Goal: Task Accomplishment & Management: Manage account settings

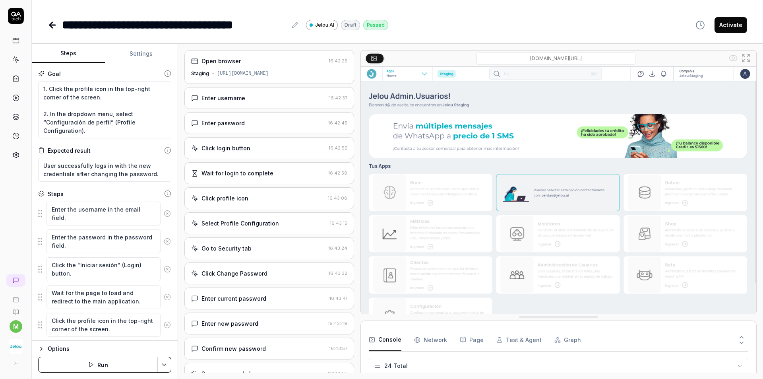
click at [278, 72] on div "Staging [URL][DOMAIN_NAME]" at bounding box center [269, 73] width 156 height 7
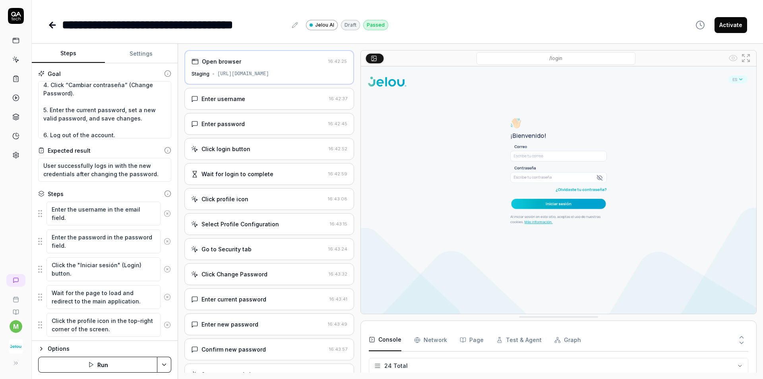
scroll to position [79, 0]
drag, startPoint x: 139, startPoint y: 118, endPoint x: 27, endPoint y: 109, distance: 112.9
click at [27, 109] on div "**********" at bounding box center [381, 189] width 763 height 379
click at [91, 116] on textarea "1. Click the profile icon in the top-right corner of the screen. 2. In the drop…" at bounding box center [104, 109] width 133 height 57
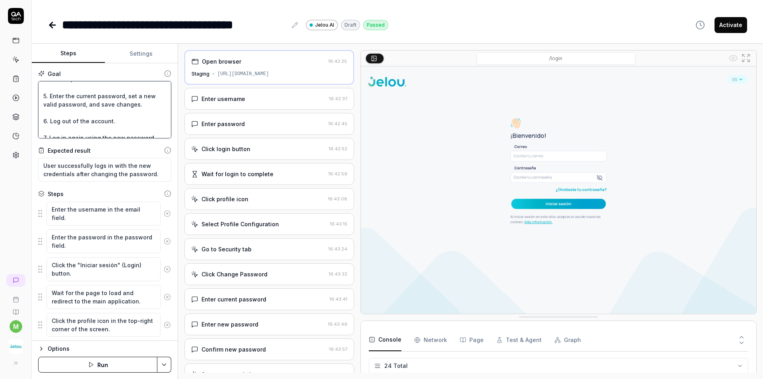
scroll to position [100, 0]
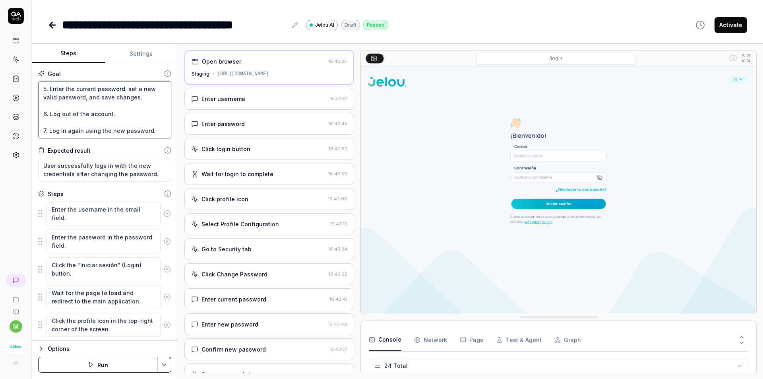
drag, startPoint x: 113, startPoint y: 116, endPoint x: 45, endPoint y: 115, distance: 68.0
click at [45, 115] on textarea "1. Click the profile icon in the top-right corner of the screen. 2. In the drop…" at bounding box center [104, 109] width 133 height 57
click at [131, 115] on textarea "1. Click the profile icon in the top-right corner of the screen. 2. In the drop…" at bounding box center [104, 109] width 133 height 57
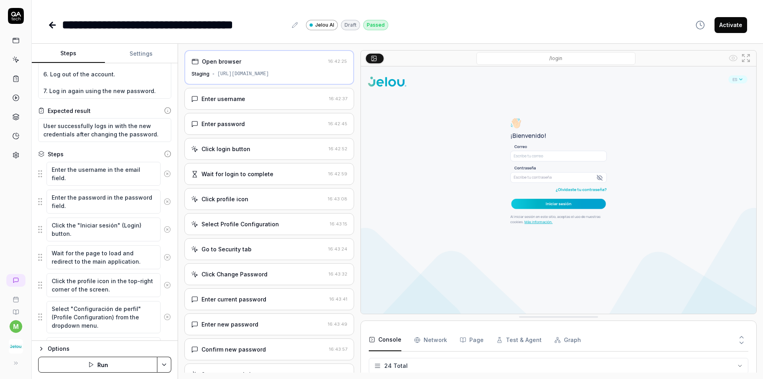
click at [258, 104] on div "Enter username 16:42:37" at bounding box center [269, 99] width 170 height 22
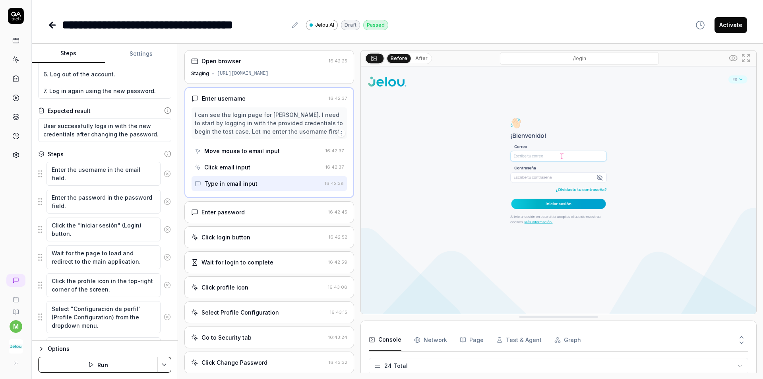
click at [256, 215] on div "Enter password" at bounding box center [258, 212] width 134 height 8
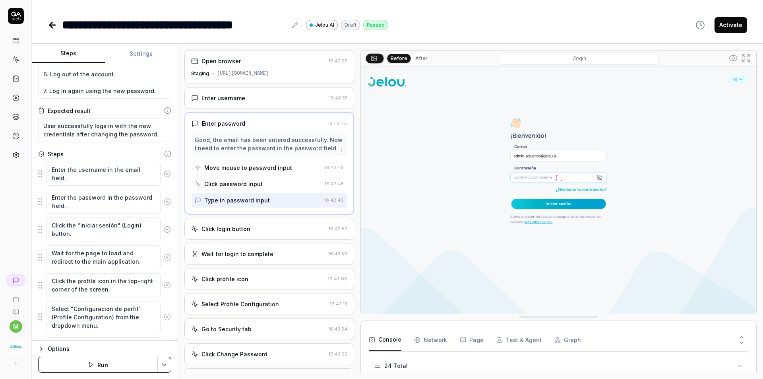
click at [258, 249] on div "Wait for login to complete 16:42:59" at bounding box center [269, 254] width 170 height 22
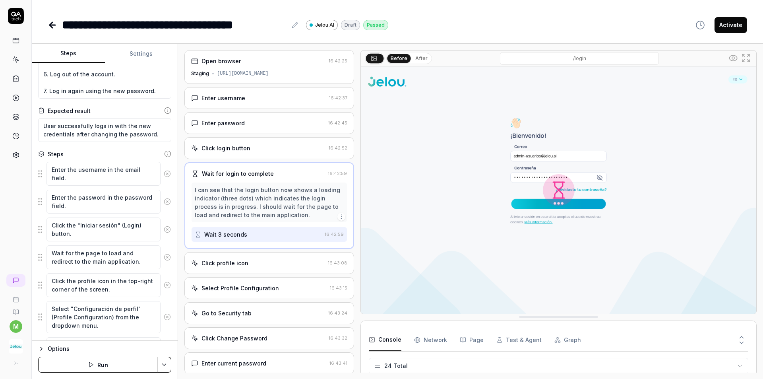
click at [248, 269] on div "Click profile icon 16:43:08" at bounding box center [269, 263] width 170 height 22
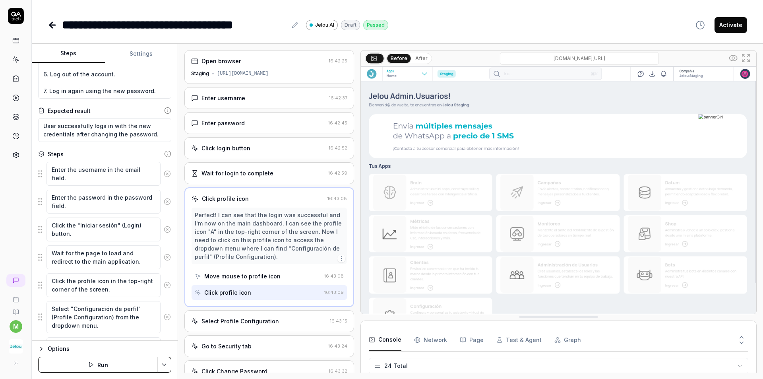
click at [262, 325] on div "Select Profile Configuration 16:43:15" at bounding box center [269, 321] width 170 height 22
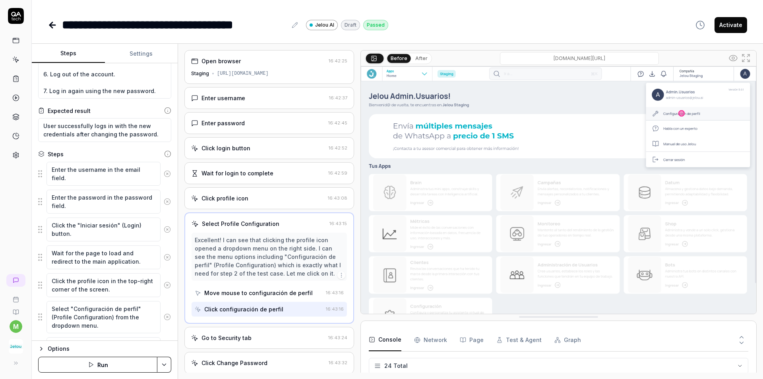
click at [256, 333] on div "Go to Security tab 16:43:24" at bounding box center [269, 338] width 170 height 22
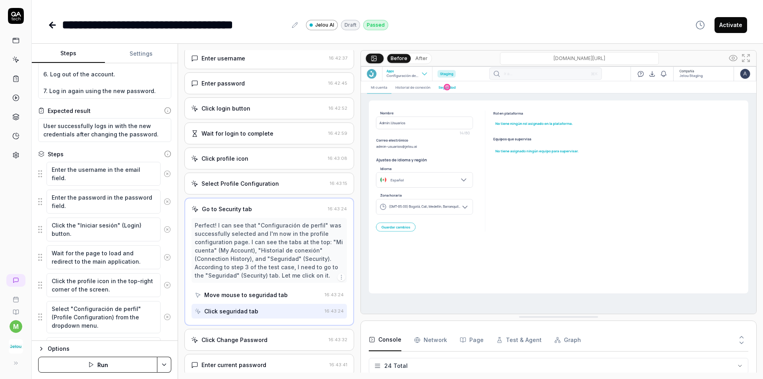
click at [252, 336] on div "Click Change Password" at bounding box center [234, 339] width 66 height 8
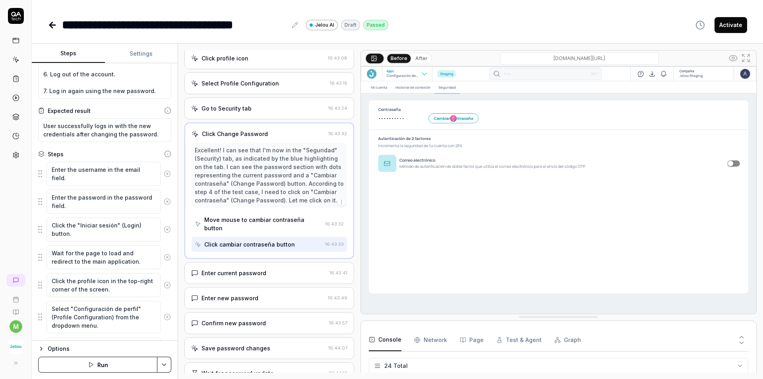
scroll to position [185, 0]
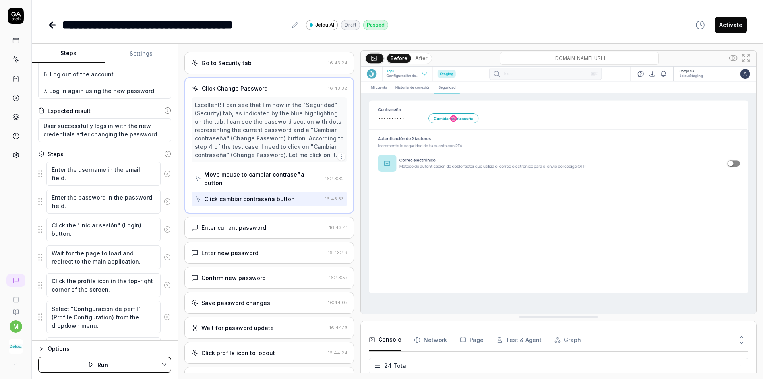
click at [269, 221] on div "Enter current password 16:43:41" at bounding box center [269, 228] width 170 height 22
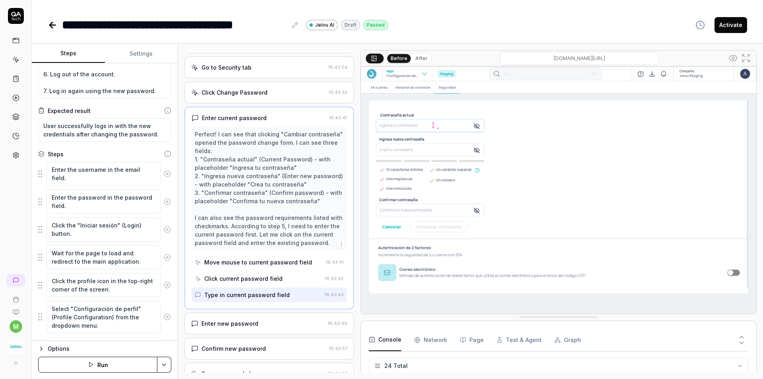
scroll to position [197, 0]
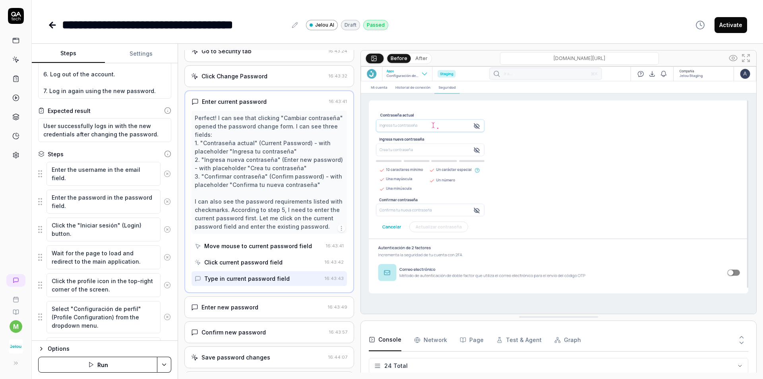
click at [276, 306] on div "Enter new password" at bounding box center [258, 307] width 134 height 8
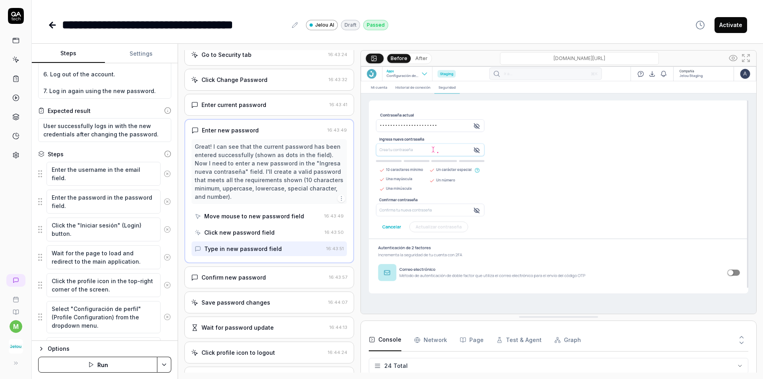
scroll to position [203, 0]
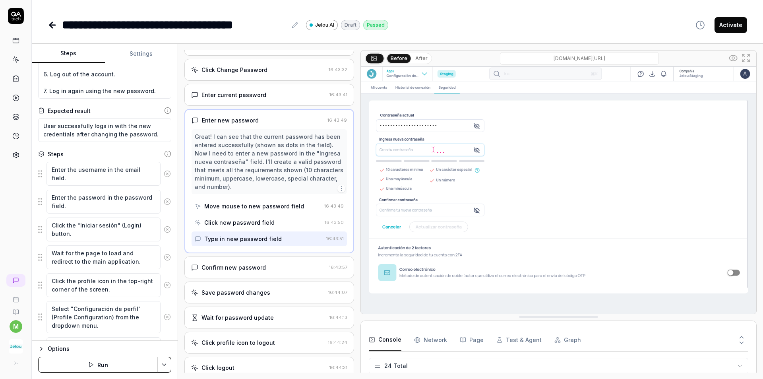
click at [272, 273] on div "Confirm new password 16:43:57" at bounding box center [269, 267] width 170 height 22
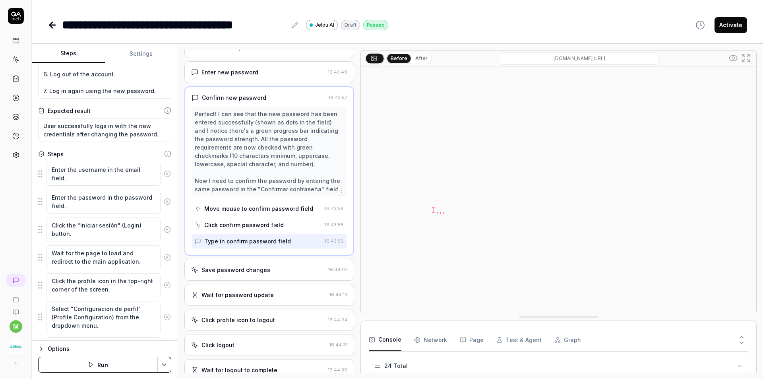
scroll to position [254, 0]
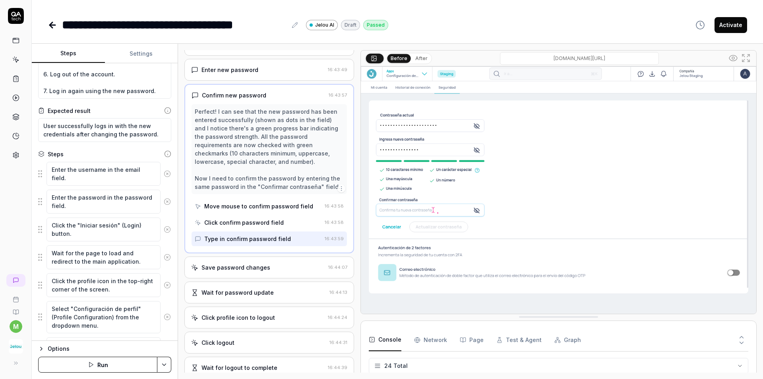
click at [420, 62] on button "After" at bounding box center [421, 58] width 19 height 9
click at [289, 269] on div "Save password changes" at bounding box center [258, 267] width 134 height 8
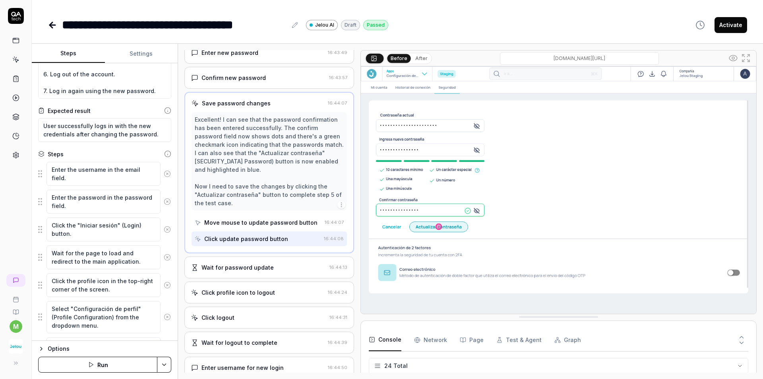
click at [288, 267] on div "Wait for password update" at bounding box center [258, 267] width 135 height 8
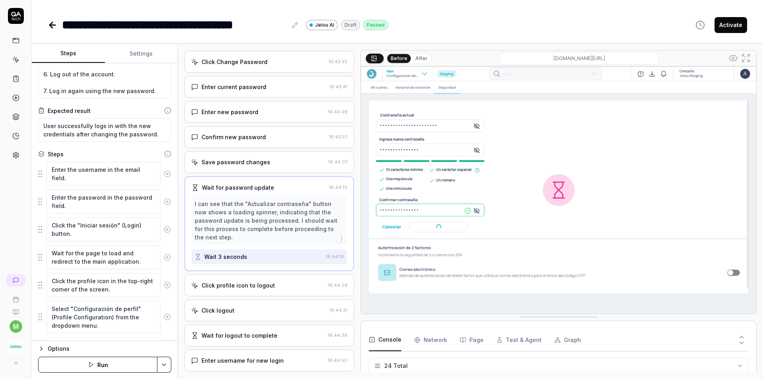
scroll to position [229, 0]
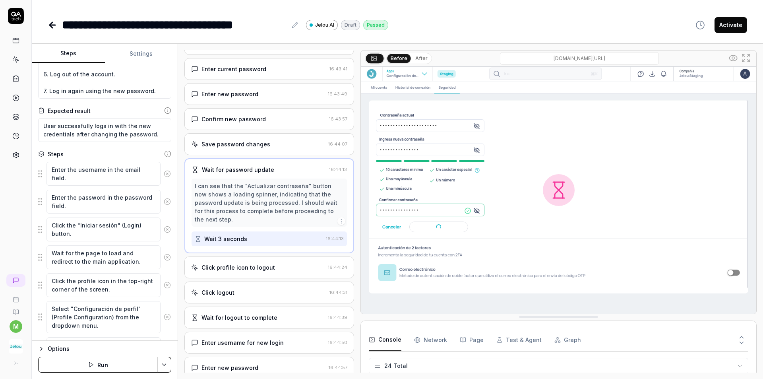
click at [270, 306] on div "Open browser 16:42:25 Staging [URL][DOMAIN_NAME] Enter username 16:42:37 Enter …" at bounding box center [269, 211] width 170 height 322
click at [277, 268] on div "Click profile icon to logout" at bounding box center [258, 267] width 134 height 8
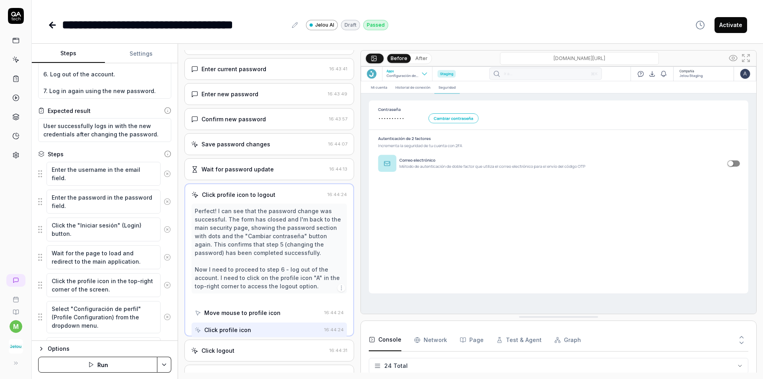
scroll to position [193, 0]
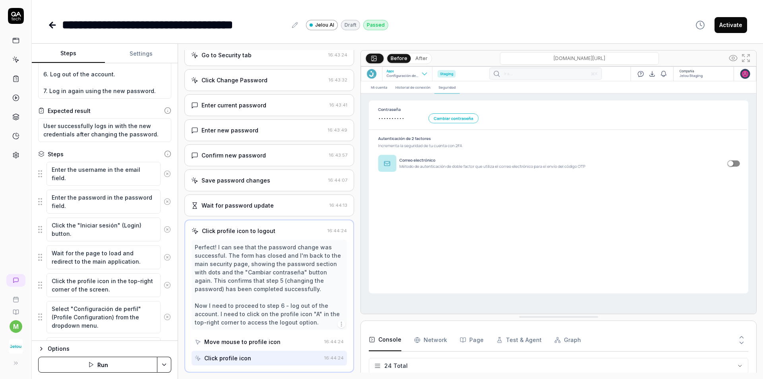
click at [275, 208] on div "Wait for password update" at bounding box center [258, 205] width 135 height 8
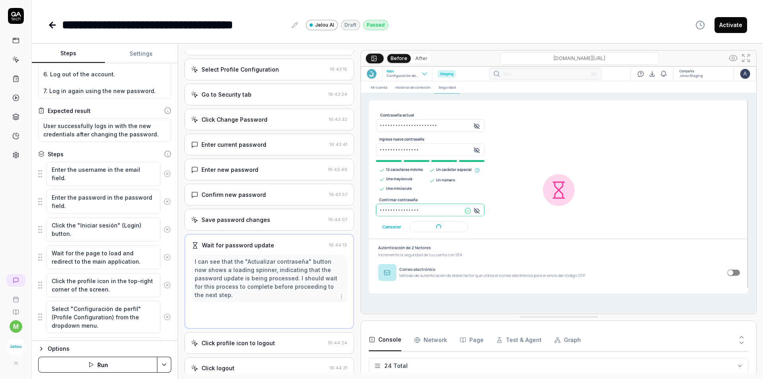
scroll to position [110, 0]
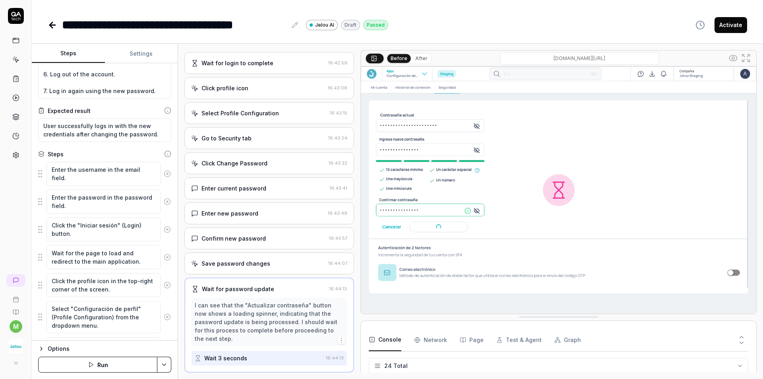
click at [427, 57] on button "After" at bounding box center [421, 58] width 19 height 9
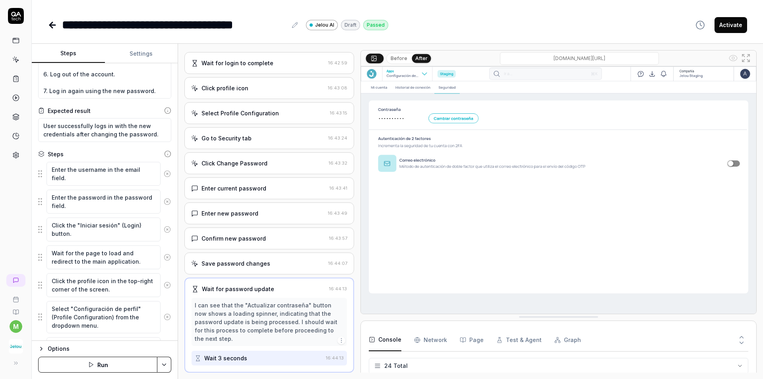
click at [393, 60] on button "Before" at bounding box center [398, 58] width 23 height 9
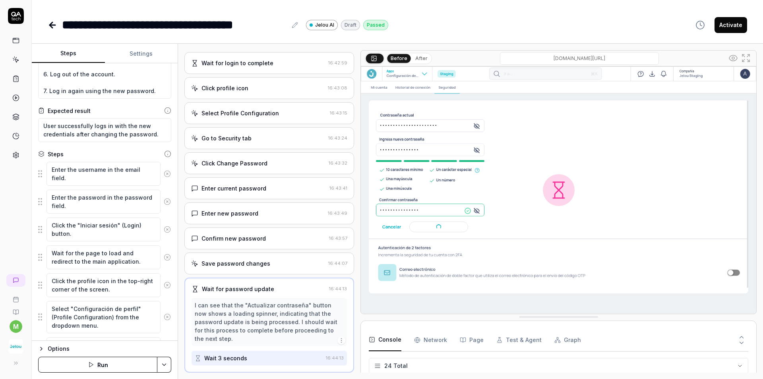
click at [418, 58] on button "After" at bounding box center [421, 58] width 19 height 9
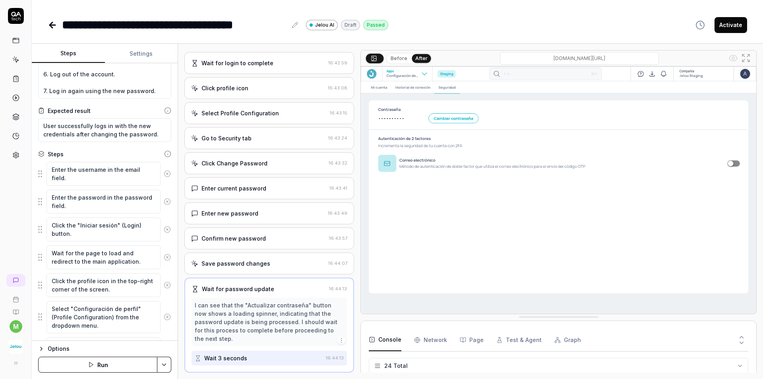
click at [399, 58] on button "Before" at bounding box center [398, 58] width 23 height 9
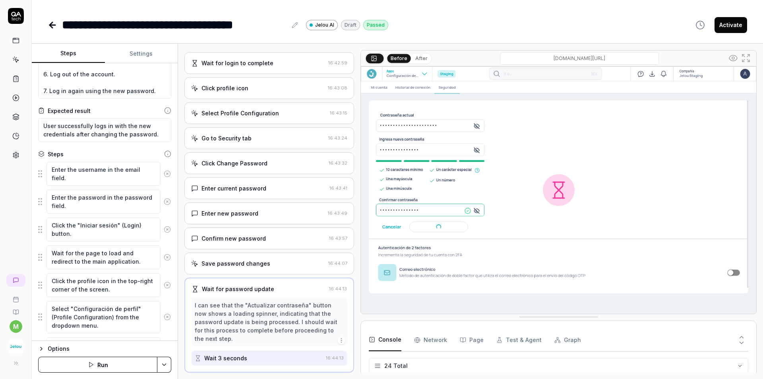
click at [422, 59] on button "After" at bounding box center [421, 58] width 19 height 9
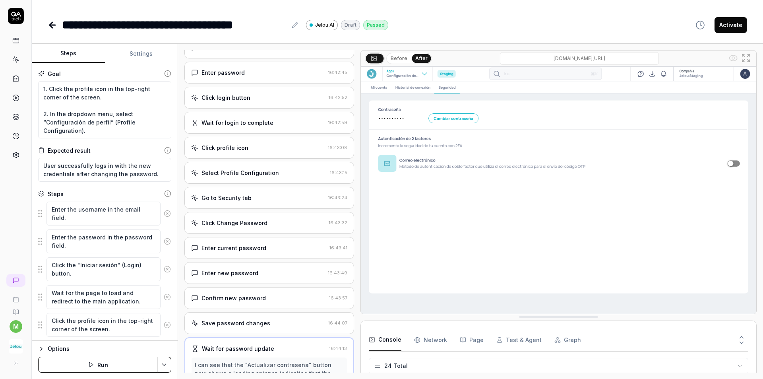
scroll to position [31, 0]
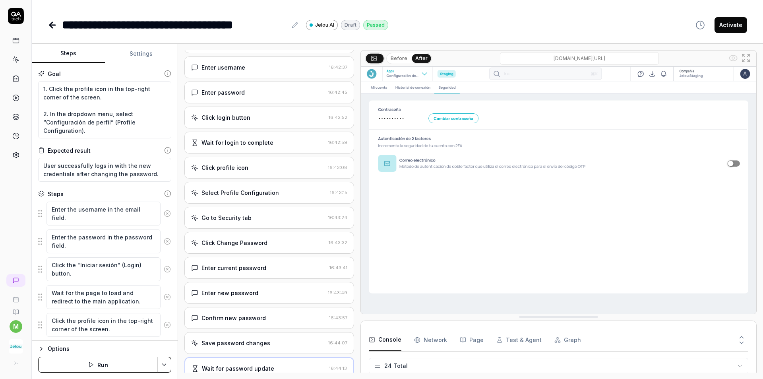
click at [264, 94] on div "Enter password" at bounding box center [258, 92] width 134 height 8
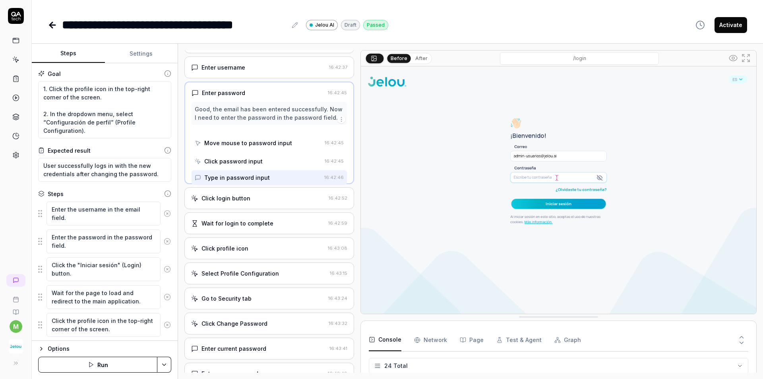
scroll to position [0, 0]
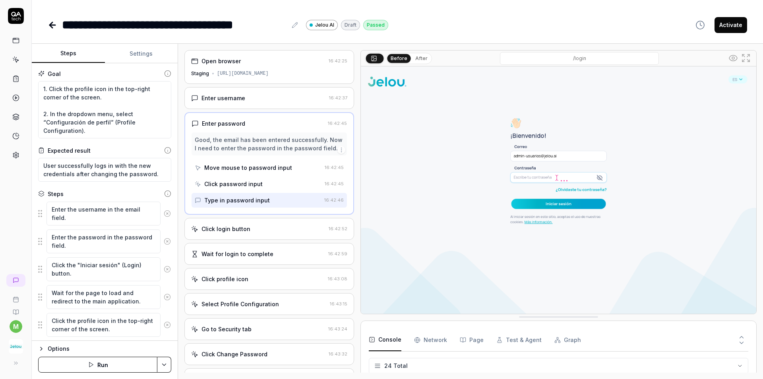
click at [299, 70] on div "Open browser 16:42:25 Staging [URL][DOMAIN_NAME]" at bounding box center [269, 67] width 170 height 34
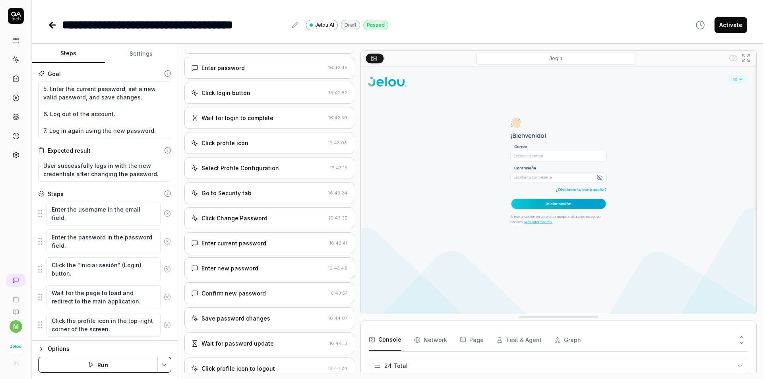
scroll to position [79, 0]
click at [248, 197] on div "Click Change Password" at bounding box center [234, 194] width 66 height 8
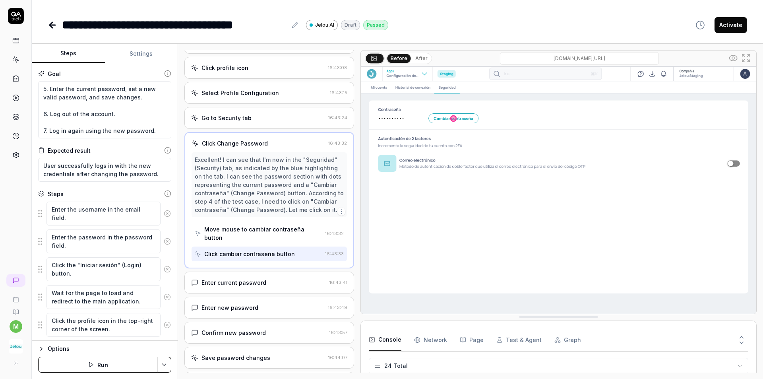
scroll to position [145, 0]
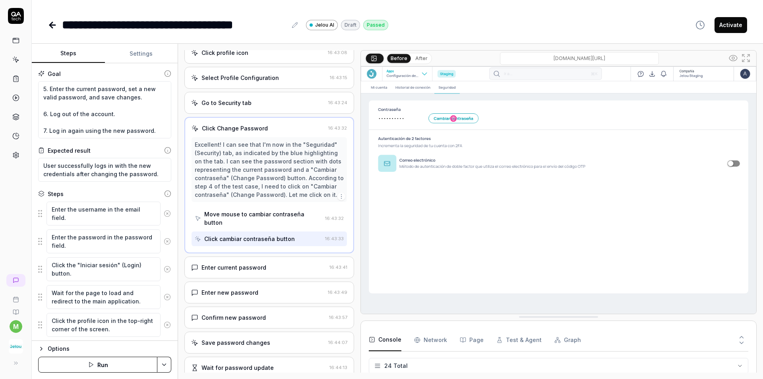
click at [286, 266] on div "Enter current password" at bounding box center [258, 267] width 135 height 8
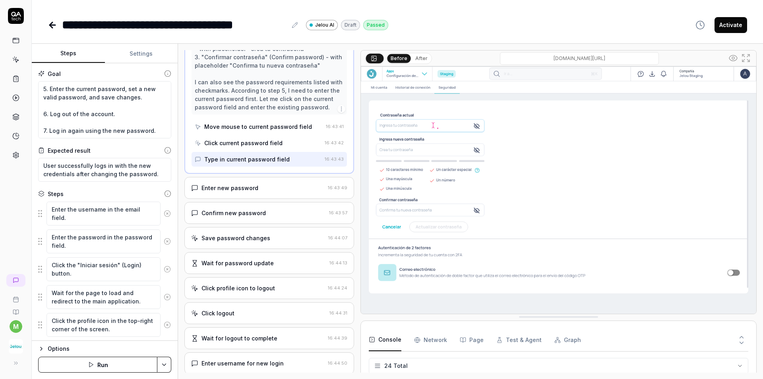
click at [279, 194] on div "Enter new password 16:43:49" at bounding box center [269, 188] width 170 height 22
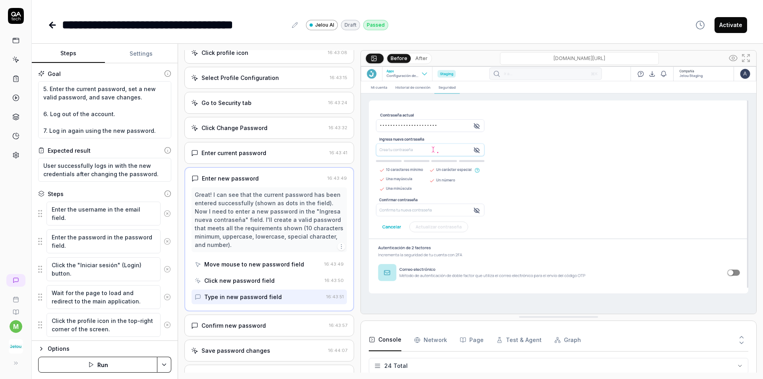
scroll to position [164, 0]
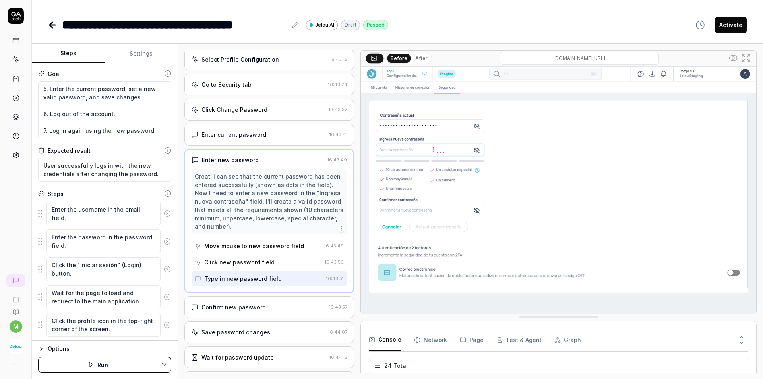
click at [419, 60] on button "After" at bounding box center [421, 58] width 19 height 9
click at [400, 58] on button "Before" at bounding box center [398, 58] width 23 height 9
click at [277, 262] on div "Click new password field" at bounding box center [258, 262] width 127 height 15
click at [279, 252] on div "Move mouse to new password field" at bounding box center [258, 245] width 126 height 15
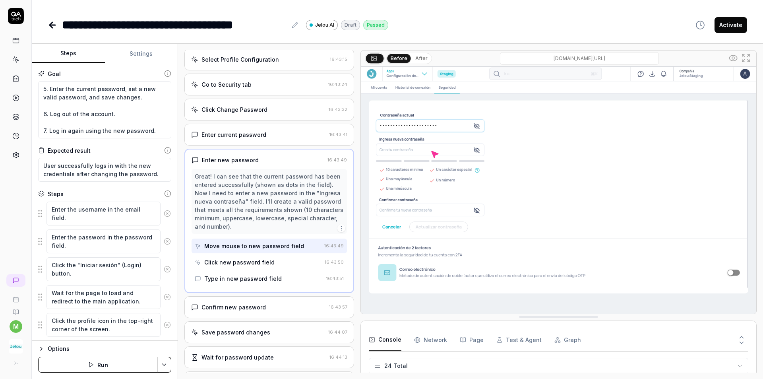
click at [277, 277] on div "Type in new password field" at bounding box center [242, 278] width 77 height 8
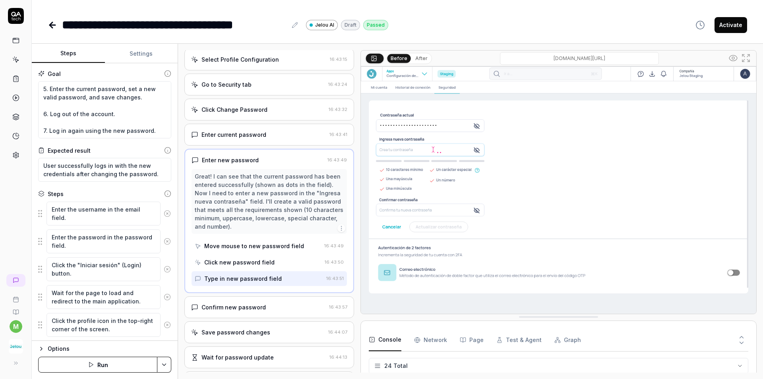
click at [416, 56] on button "After" at bounding box center [421, 58] width 19 height 9
click at [397, 58] on button "Before" at bounding box center [398, 58] width 23 height 9
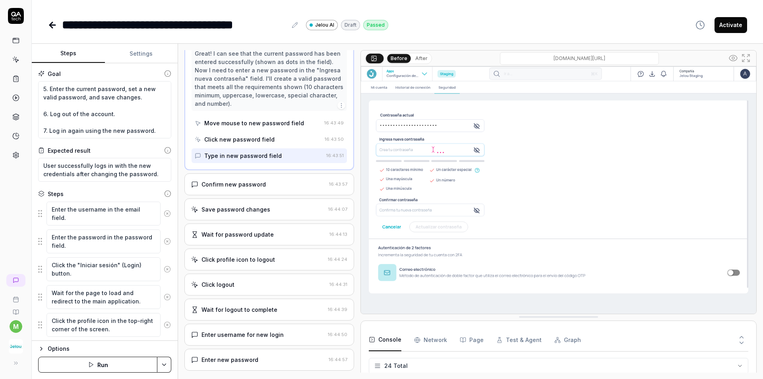
scroll to position [323, 0]
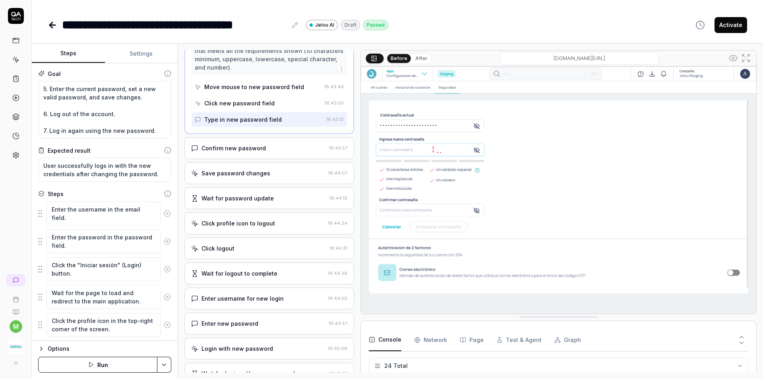
click at [278, 146] on div "Confirm new password" at bounding box center [258, 148] width 135 height 8
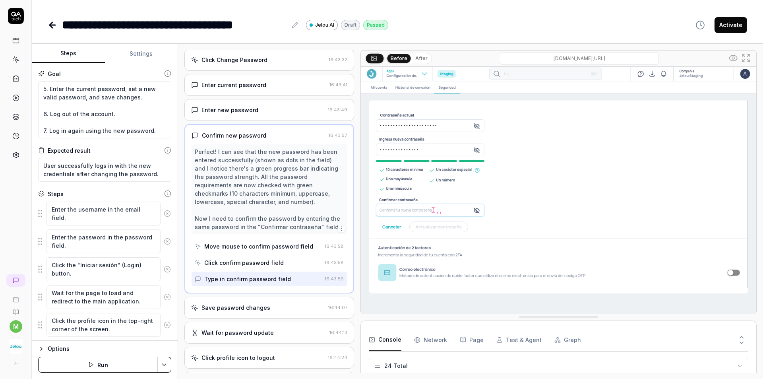
scroll to position [214, 0]
click at [421, 56] on button "After" at bounding box center [421, 58] width 19 height 9
click at [407, 56] on button "Before" at bounding box center [398, 58] width 23 height 9
click at [418, 56] on button "After" at bounding box center [421, 58] width 19 height 9
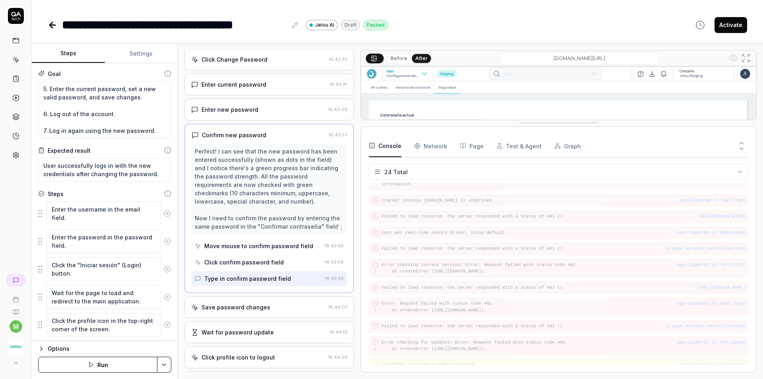
drag, startPoint x: 476, startPoint y: 319, endPoint x: 441, endPoint y: 117, distance: 204.6
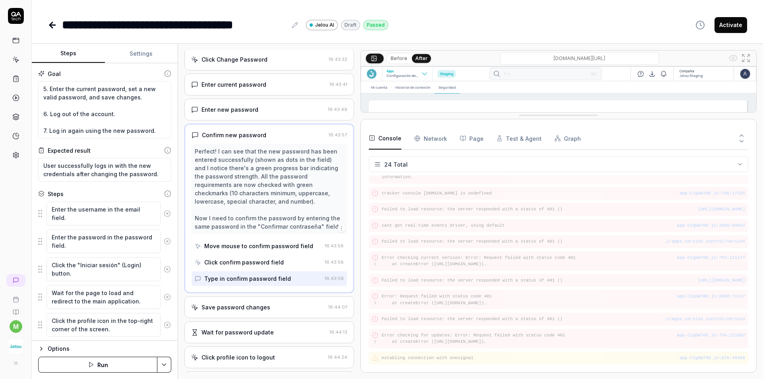
scroll to position [247, 0]
click at [428, 140] on Requests "Network" at bounding box center [430, 138] width 33 height 22
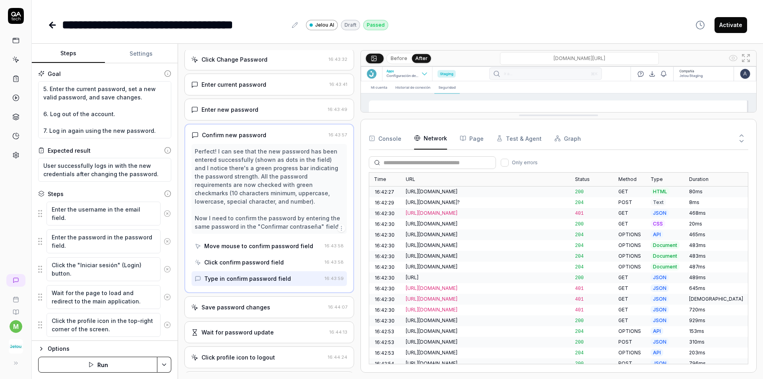
click at [277, 308] on div "Save password changes" at bounding box center [258, 307] width 134 height 8
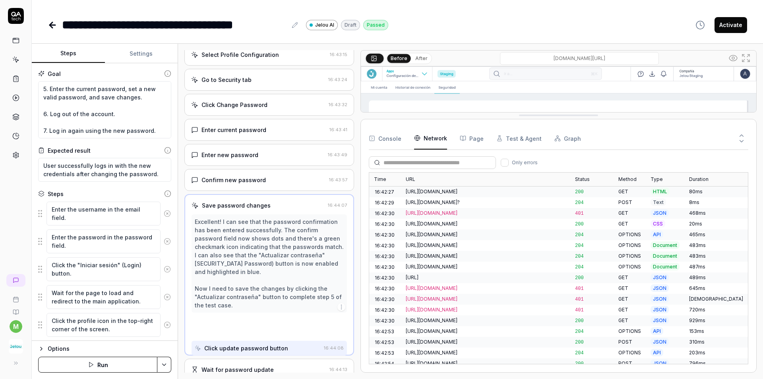
scroll to position [151, 0]
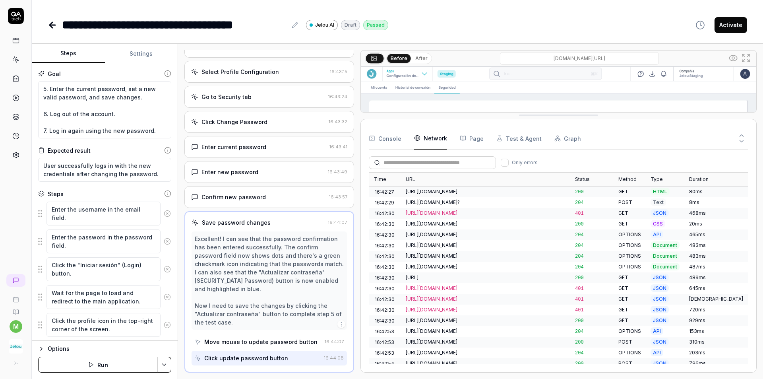
click at [261, 228] on div "Save password changes 16:44:07 Excellent! I can see that the password confirmat…" at bounding box center [269, 291] width 170 height 161
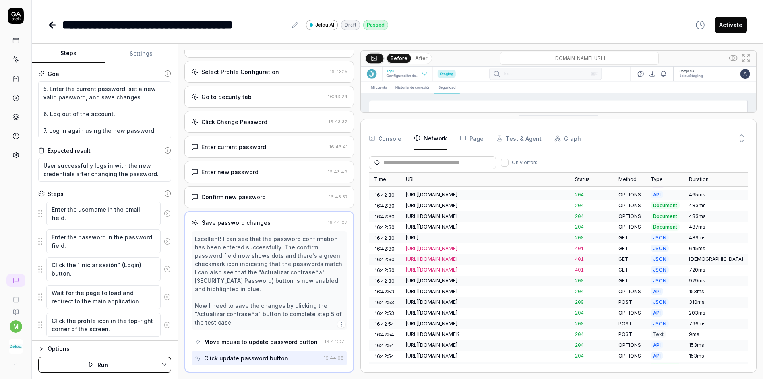
click at [482, 309] on div "[URL][DOMAIN_NAME]" at bounding box center [486, 312] width 160 height 7
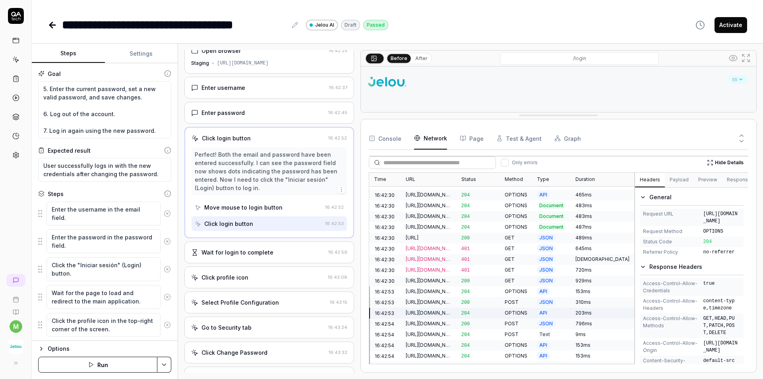
scroll to position [0, 0]
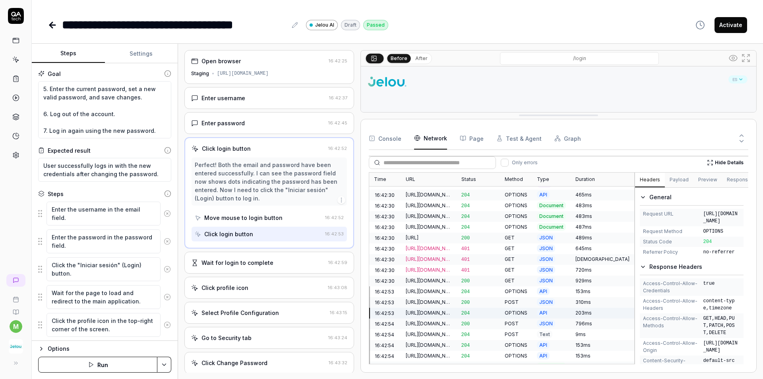
click at [451, 288] on div "[URL][DOMAIN_NAME]" at bounding box center [429, 291] width 46 height 7
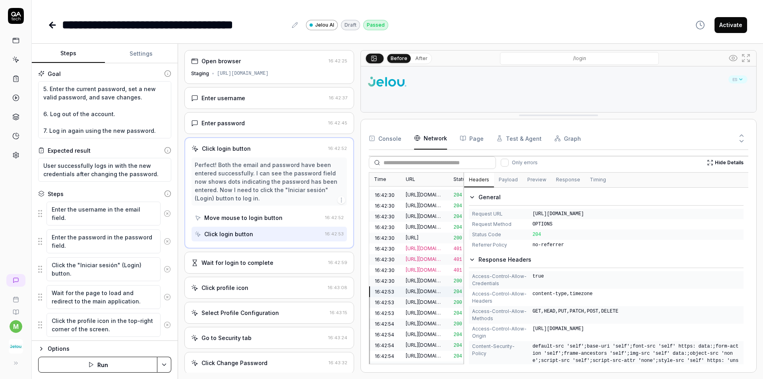
click at [449, 246] on div "Time URL Status Method Type Duration 16:42:27 [URL][DOMAIN_NAME] 200 GET HTML 8…" at bounding box center [559, 268] width 380 height 192
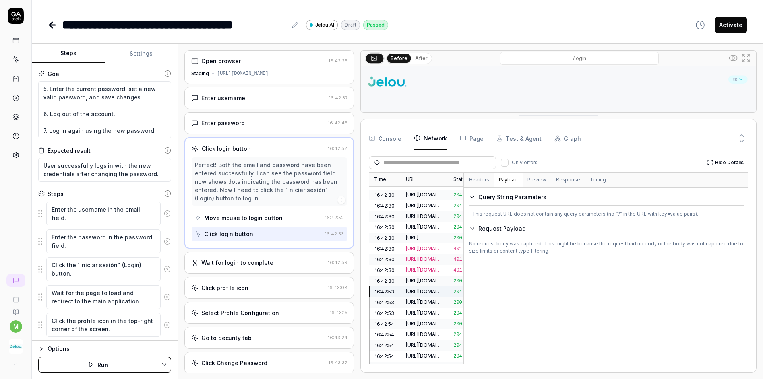
click at [506, 181] on button "Payload" at bounding box center [508, 180] width 29 height 14
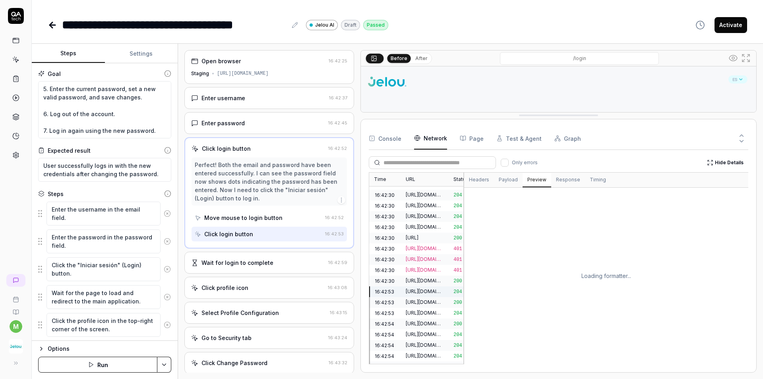
click at [533, 179] on button "Preview" at bounding box center [537, 180] width 29 height 14
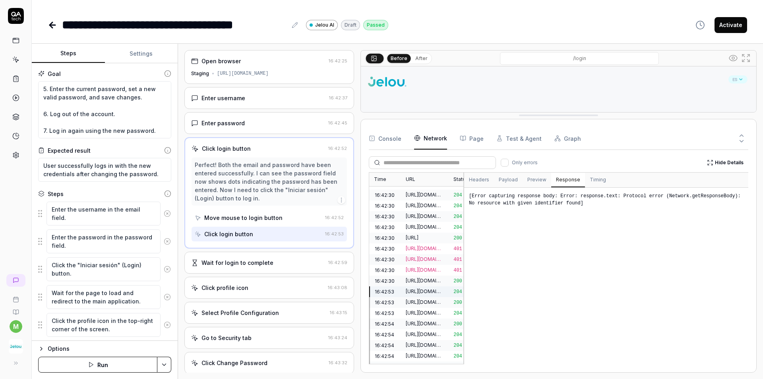
click at [566, 184] on button "Response" at bounding box center [568, 180] width 34 height 14
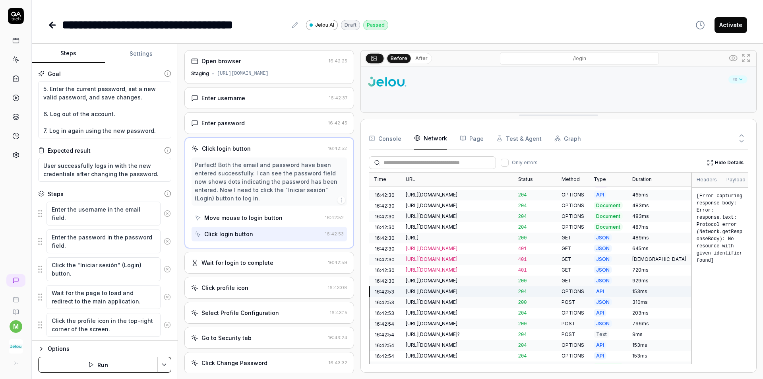
click at [701, 248] on div "Time URL Status Method Type Duration 16:42:27 [URL][DOMAIN_NAME] 200 GET HTML 8…" at bounding box center [559, 268] width 380 height 192
click at [509, 298] on div "[URL][DOMAIN_NAME]" at bounding box center [457, 301] width 103 height 7
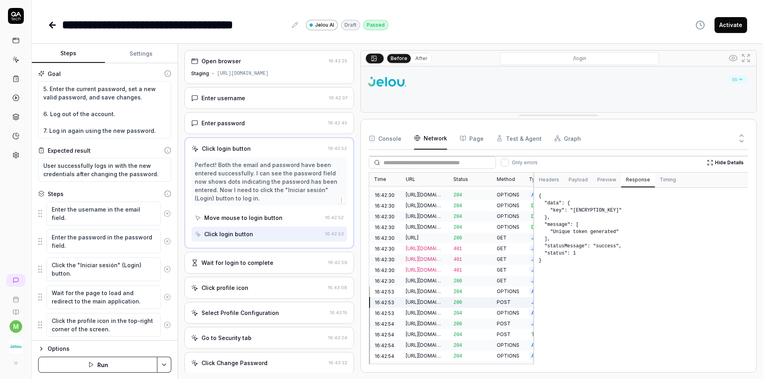
click at [535, 246] on div "Time URL Status Method Type Duration 16:42:27 [URL][DOMAIN_NAME] 200 GET HTML 8…" at bounding box center [559, 268] width 380 height 192
click at [606, 179] on button "Preview" at bounding box center [607, 180] width 29 height 14
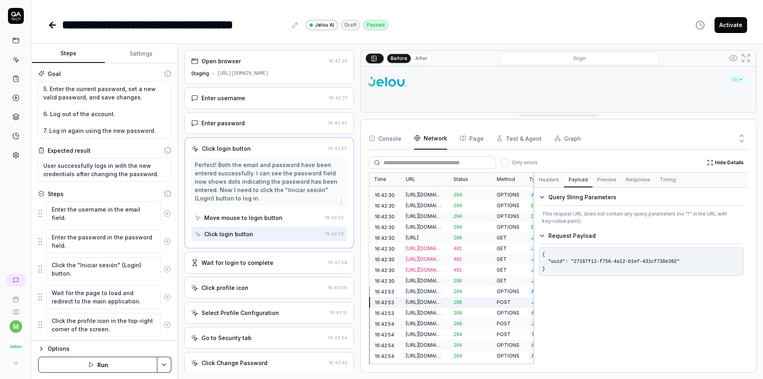
click at [579, 179] on button "Payload" at bounding box center [578, 180] width 29 height 14
click at [457, 267] on span "401" at bounding box center [457, 270] width 9 height 6
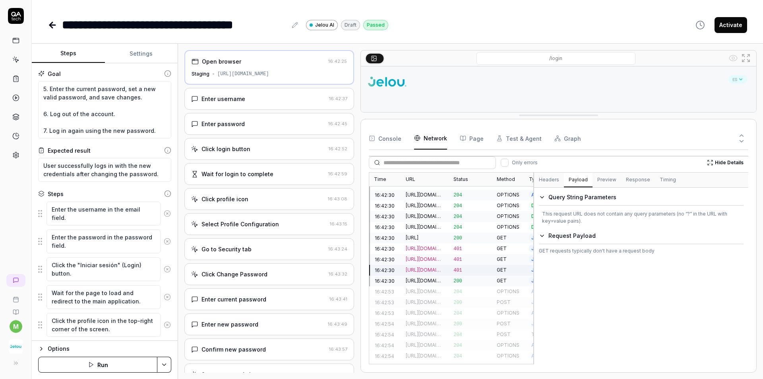
type textarea "*"
